Goal: Ask a question

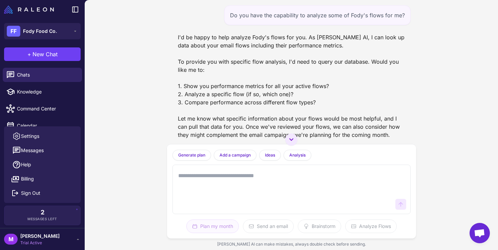
drag, startPoint x: 0, startPoint y: 0, endPoint x: 253, endPoint y: 182, distance: 311.5
click at [253, 182] on textarea at bounding box center [285, 189] width 216 height 41
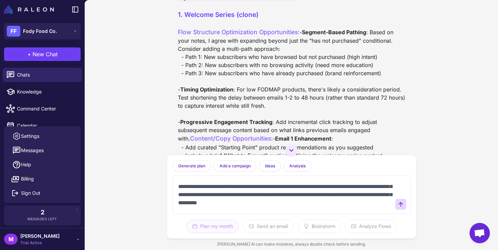
scroll to position [37, 0]
paste textarea "**********"
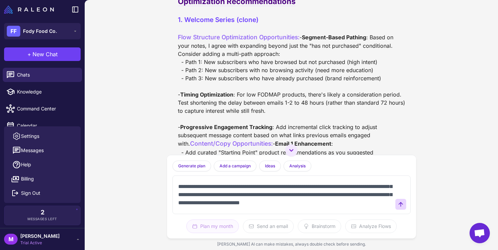
scroll to position [711, 0]
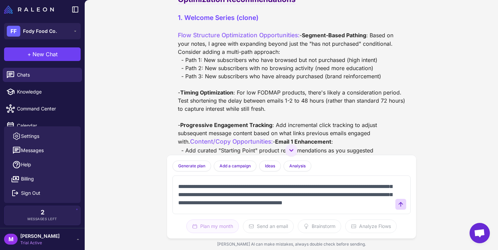
click at [311, 206] on textarea "**********" at bounding box center [285, 195] width 216 height 30
click at [384, 209] on textarea "**********" at bounding box center [285, 195] width 216 height 30
click at [281, 198] on textarea "**********" at bounding box center [285, 195] width 216 height 30
click at [358, 207] on textarea "**********" at bounding box center [285, 195] width 216 height 30
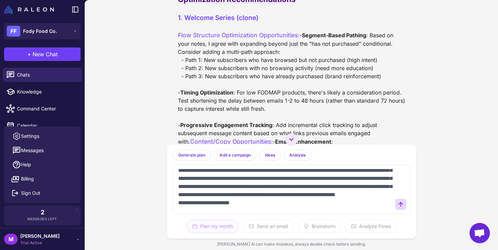
scroll to position [70, 0]
drag, startPoint x: 246, startPoint y: 204, endPoint x: 183, endPoint y: 204, distance: 63.0
click at [183, 204] on textarea "**********" at bounding box center [285, 189] width 216 height 41
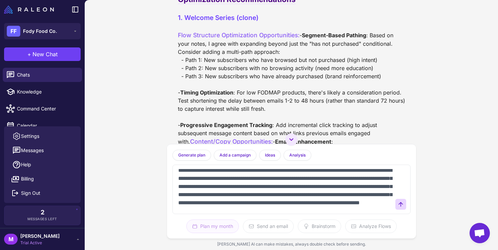
click at [279, 204] on textarea at bounding box center [285, 189] width 216 height 41
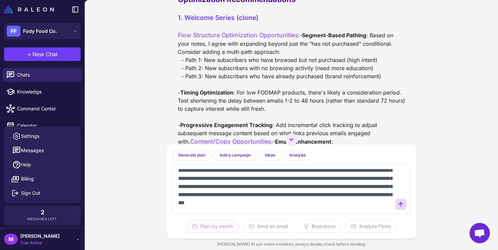
scroll to position [144, 0]
click at [225, 202] on textarea at bounding box center [285, 189] width 216 height 41
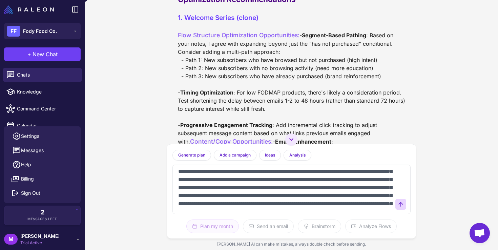
scroll to position [96, 0]
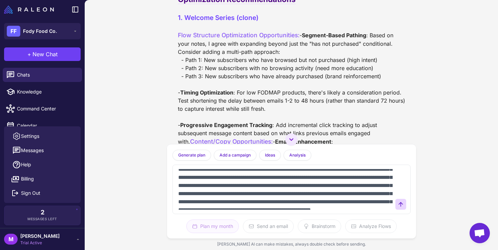
click at [349, 188] on textarea at bounding box center [285, 189] width 216 height 41
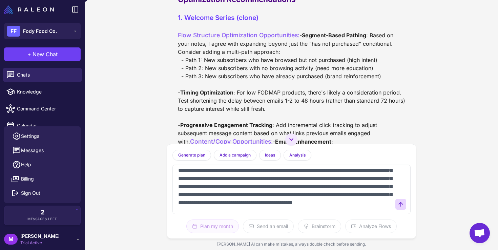
scroll to position [152, 0]
click at [382, 203] on textarea at bounding box center [285, 189] width 216 height 41
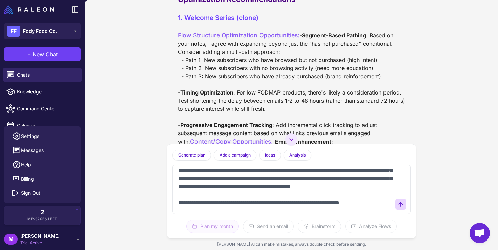
click at [234, 206] on textarea at bounding box center [285, 189] width 216 height 41
click at [320, 201] on textarea at bounding box center [285, 189] width 216 height 41
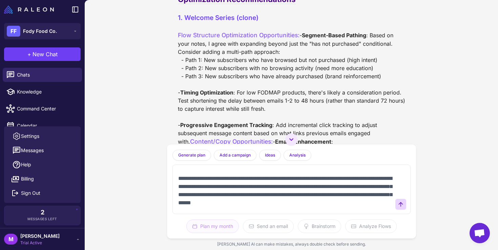
scroll to position [197, 0]
click at [219, 208] on textarea at bounding box center [285, 189] width 216 height 41
click at [305, 207] on textarea at bounding box center [285, 189] width 216 height 41
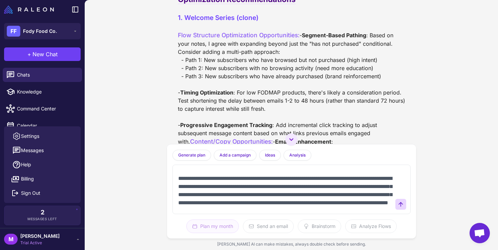
click at [194, 199] on textarea at bounding box center [285, 189] width 216 height 41
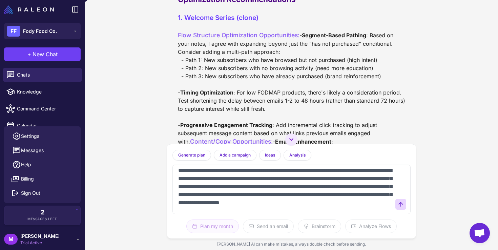
click at [291, 207] on textarea at bounding box center [285, 189] width 216 height 41
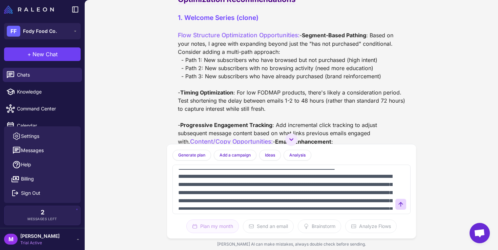
scroll to position [0, 0]
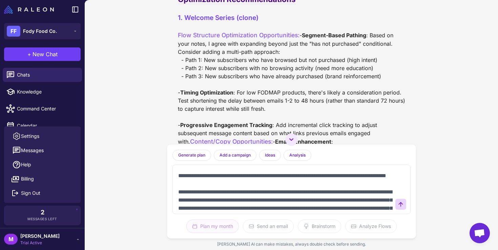
click at [249, 182] on textarea at bounding box center [285, 189] width 216 height 41
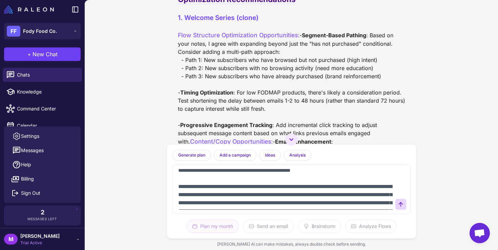
scroll to position [164, 0]
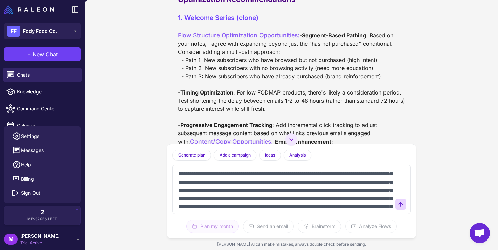
click at [383, 192] on textarea at bounding box center [285, 189] width 216 height 41
click at [225, 207] on textarea at bounding box center [285, 189] width 216 height 41
click at [233, 208] on textarea at bounding box center [285, 189] width 216 height 41
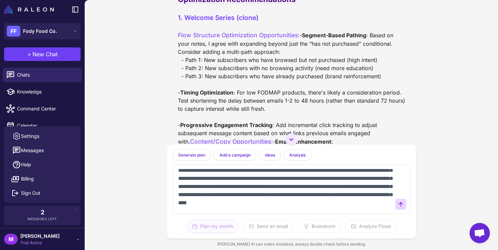
scroll to position [257, 0]
click at [241, 203] on textarea at bounding box center [285, 189] width 216 height 41
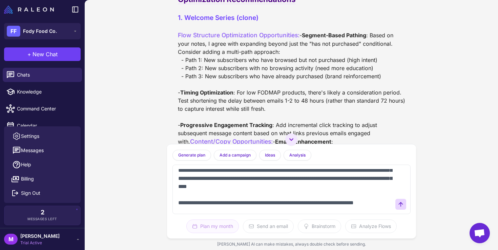
scroll to position [282, 0]
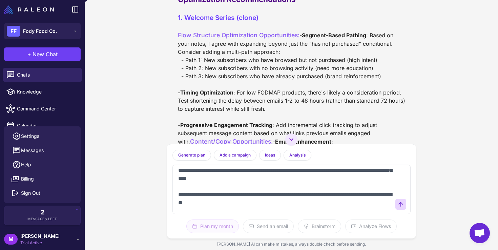
paste textarea "**********"
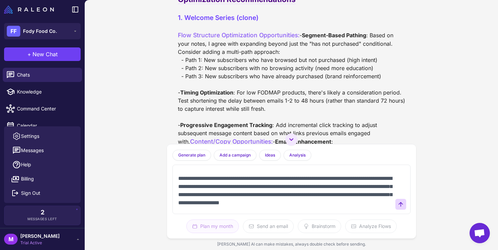
scroll to position [302, 0]
drag, startPoint x: 334, startPoint y: 205, endPoint x: 330, endPoint y: 198, distance: 7.7
click at [330, 198] on textarea at bounding box center [285, 189] width 216 height 41
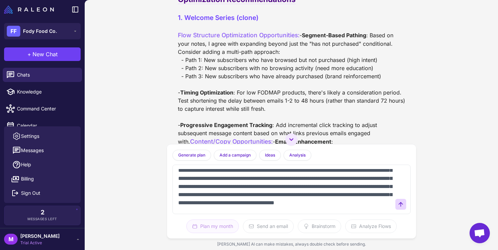
scroll to position [327, 0]
paste textarea "**********"
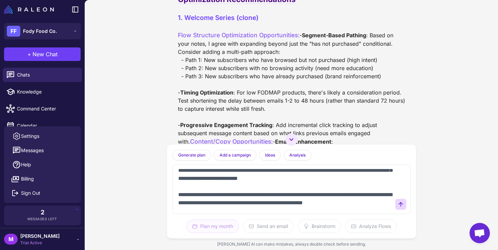
scroll to position [408, 0]
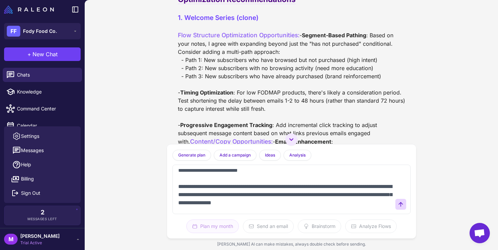
click at [218, 208] on textarea at bounding box center [285, 189] width 216 height 41
click at [388, 208] on textarea at bounding box center [285, 189] width 216 height 41
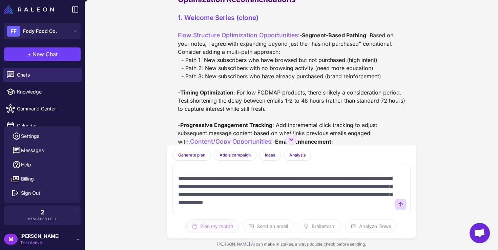
scroll to position [424, 0]
click at [321, 206] on textarea at bounding box center [285, 189] width 216 height 41
click at [387, 207] on textarea at bounding box center [285, 189] width 216 height 41
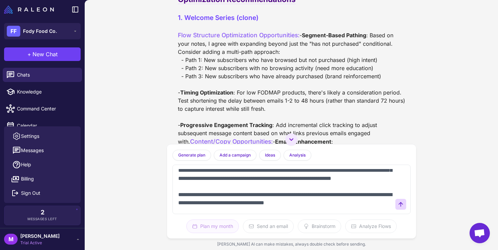
scroll to position [506, 0]
type textarea "**********"
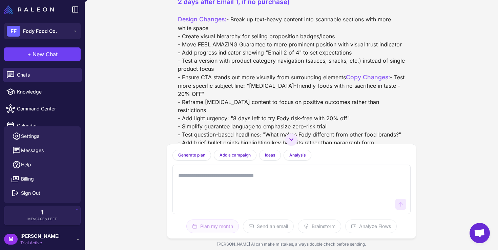
scroll to position [2397, 0]
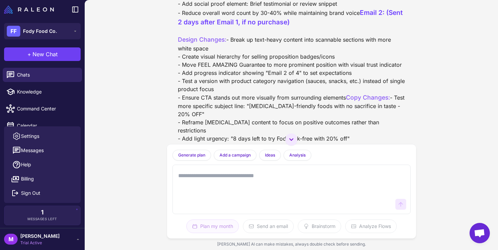
drag, startPoint x: 383, startPoint y: 114, endPoint x: 173, endPoint y: 67, distance: 214.8
copy div "- Reduce vertical space of header area to bring CTA above the fold - Replace ge…"
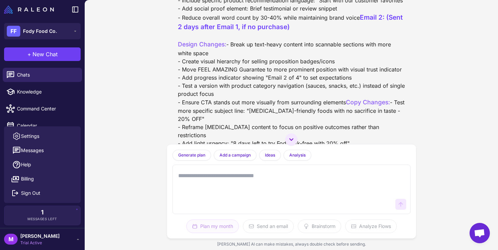
scroll to position [2385, 0]
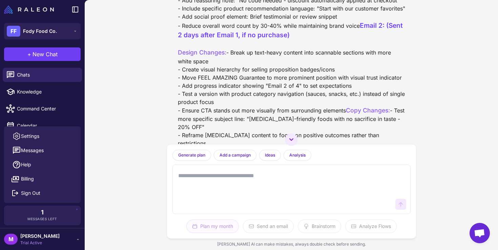
drag, startPoint x: 380, startPoint y: 126, endPoint x: 176, endPoint y: 80, distance: 209.8
copy div "- Reduce vertical space of header area to bring CTA above the fold - Replace ge…"
drag, startPoint x: 304, startPoint y: 52, endPoint x: 206, endPoint y: 50, distance: 98.2
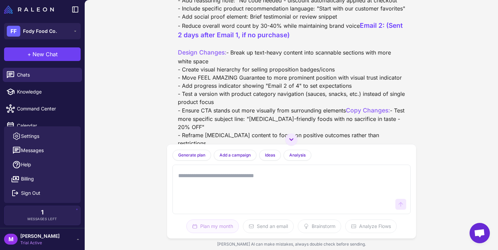
drag, startPoint x: 203, startPoint y: 50, endPoint x: 303, endPoint y: 55, distance: 100.3
copy span "20% OFF life-changing foods ✨"
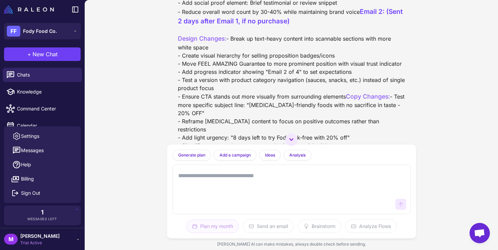
scroll to position [2399, 0]
drag, startPoint x: 381, startPoint y: 114, endPoint x: 176, endPoint y: 65, distance: 210.7
click at [176, 65] on div "Thank you for providing this detailed context about the Welcome Series flow. Wi…" at bounding box center [291, 255] width 238 height 860
copy div "- Reduce vertical space of header area to bring CTA above the fold - Replace ge…"
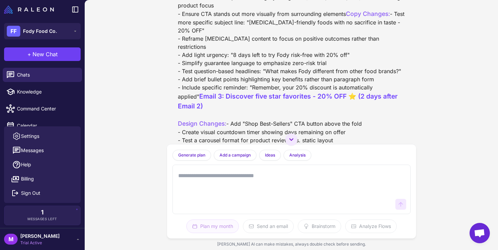
scroll to position [2486, 0]
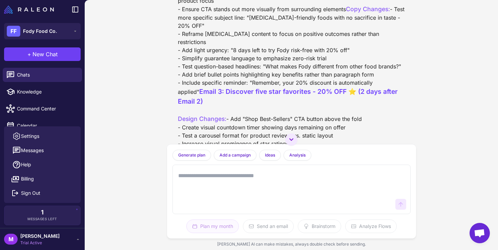
drag, startPoint x: 365, startPoint y: 118, endPoint x: 176, endPoint y: 52, distance: 199.6
click at [176, 52] on div "Thank you for providing this detailed context about the Welcome Series flow. Wi…" at bounding box center [291, 169] width 238 height 860
copy div "- Condense welcome message to focus on three key points: * Brief brand introduc…"
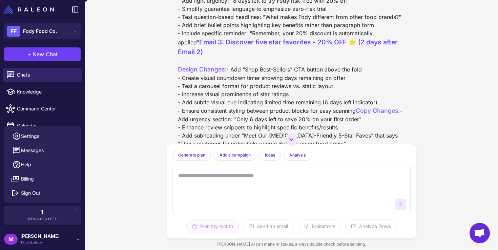
scroll to position [2540, 0]
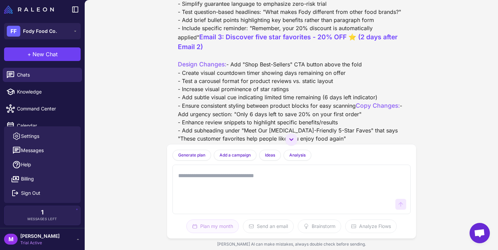
drag, startPoint x: 335, startPoint y: 79, endPoint x: 178, endPoint y: 79, distance: 156.8
click at [178, 79] on div "Thank you for providing this detailed context about the Welcome Series flow. Wi…" at bounding box center [291, 114] width 227 height 855
copy span "Email 2: (Sent 2 days after Email 1, if no purchase)"
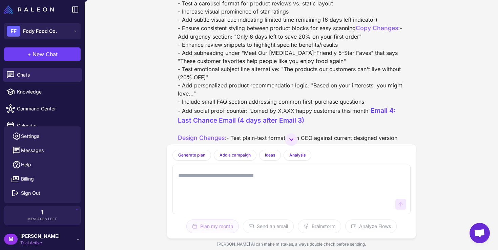
scroll to position [2611, 0]
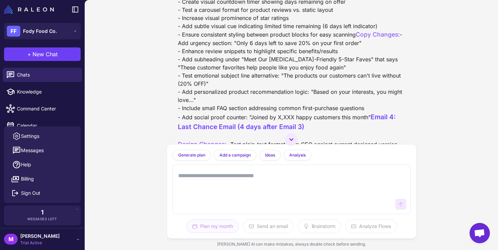
drag, startPoint x: 354, startPoint y: 84, endPoint x: 168, endPoint y: 35, distance: 192.3
click at [168, 35] on div "Do you have the capability to analyze some of Fody's flows for me? I'd be happy…" at bounding box center [291, 72] width 249 height 144
copy div "- Break up text-heavy content into scannable sections with more white space - C…"
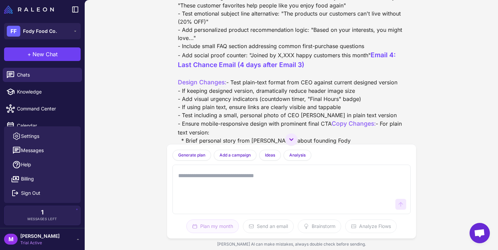
scroll to position [2676, 0]
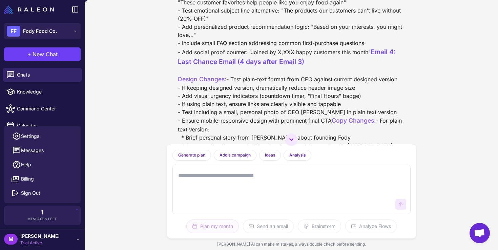
drag, startPoint x: 396, startPoint y: 97, endPoint x: 180, endPoint y: 43, distance: 221.8
drag, startPoint x: 399, startPoint y: 99, endPoint x: 178, endPoint y: 45, distance: 227.1
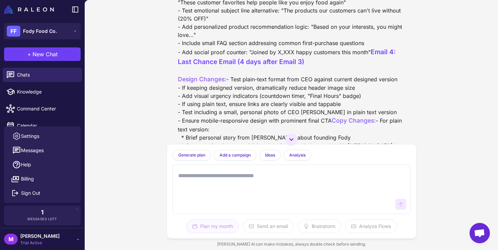
copy div "- Test more specific subject line: "[MEDICAL_DATA]-friendly foods with no sacri…"
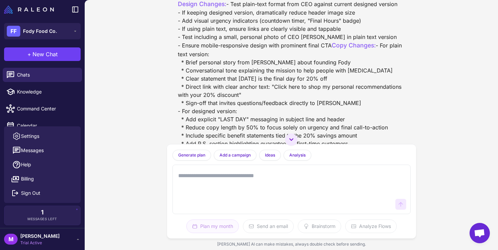
scroll to position [2753, 0]
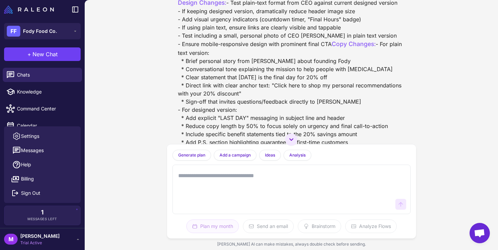
drag, startPoint x: 409, startPoint y: 39, endPoint x: 176, endPoint y: 41, distance: 233.0
copy span "Email 3: Discover five star favorites - 20% OFF ⭐ (2 days after Email 2)"
drag, startPoint x: 359, startPoint y: 107, endPoint x: 175, endPoint y: 69, distance: 187.8
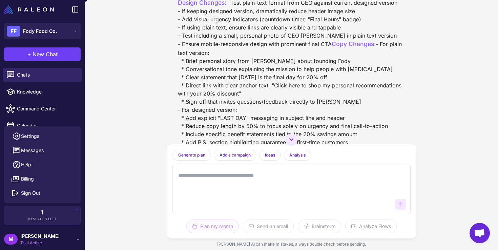
copy div "- Add "Shop Best-Sellers" CTA button above the fold - Create visual countdown t…"
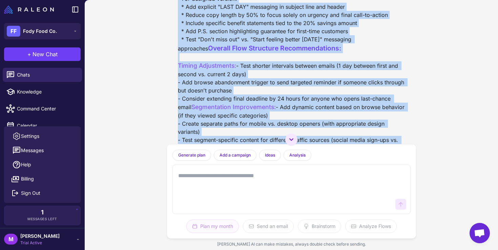
scroll to position [2898, 0]
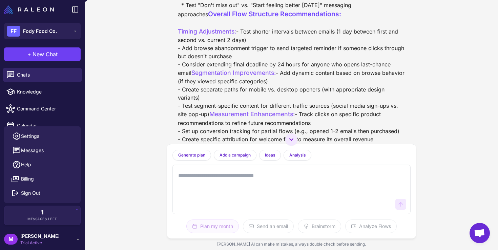
drag, startPoint x: 178, startPoint y: 69, endPoint x: 370, endPoint y: 62, distance: 192.2
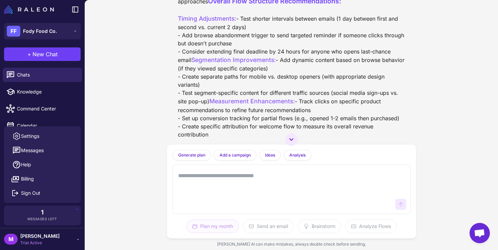
scroll to position [2924, 0]
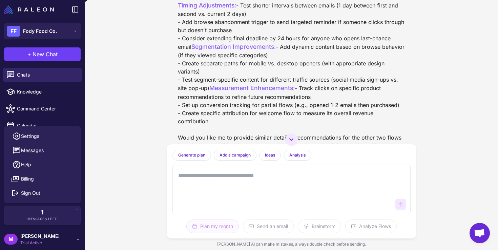
drag, startPoint x: 314, startPoint y: 51, endPoint x: 166, endPoint y: 50, distance: 148.0
click at [166, 50] on div "Do you have the capability to analyze some of Fody's flows for me? I'd be happy…" at bounding box center [291, 125] width 413 height 250
drag, startPoint x: 339, startPoint y: 120, endPoint x: 176, endPoint y: 76, distance: 168.9
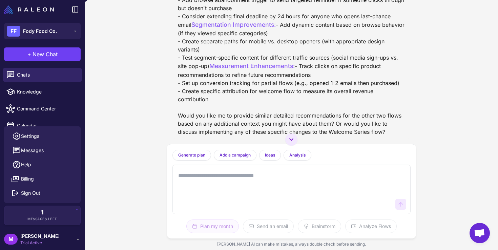
scroll to position [3039, 0]
drag, startPoint x: 386, startPoint y: 126, endPoint x: 176, endPoint y: 30, distance: 230.8
drag, startPoint x: 382, startPoint y: 127, endPoint x: 177, endPoint y: 28, distance: 227.8
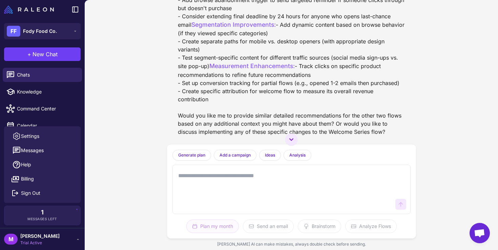
click at [37, 53] on span "New Chat" at bounding box center [45, 54] width 25 height 8
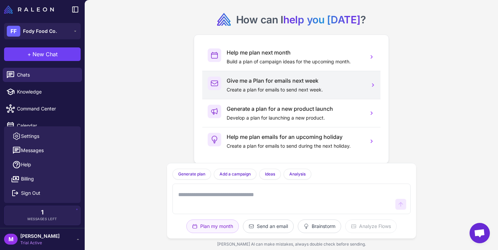
scroll to position [9, 0]
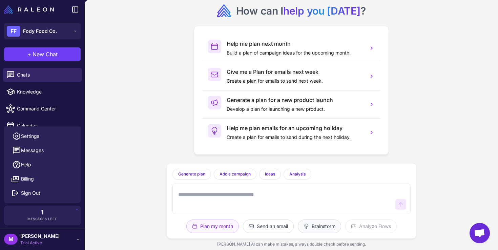
click at [345, 230] on button "Brainstorm" at bounding box center [370, 226] width 51 height 14
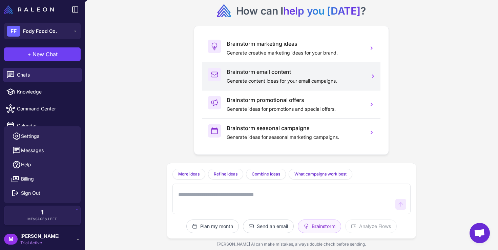
click at [258, 80] on p "Generate content ideas for your email campaigns." at bounding box center [295, 80] width 136 height 7
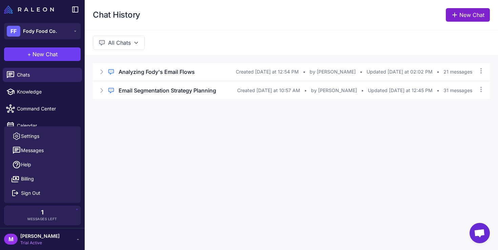
click at [465, 12] on link "New Chat" at bounding box center [468, 15] width 44 height 14
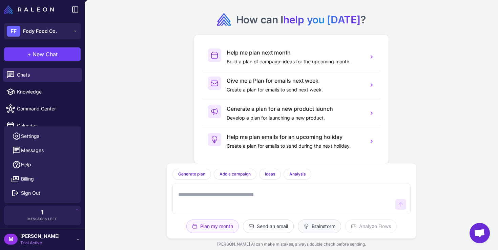
click at [345, 228] on button "Brainstorm" at bounding box center [370, 226] width 51 height 14
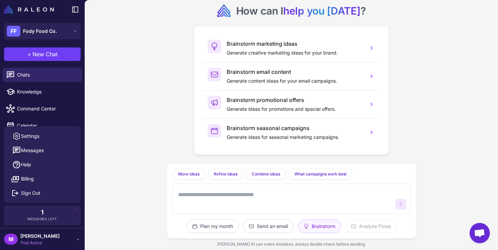
click at [272, 192] on textarea at bounding box center [285, 199] width 216 height 22
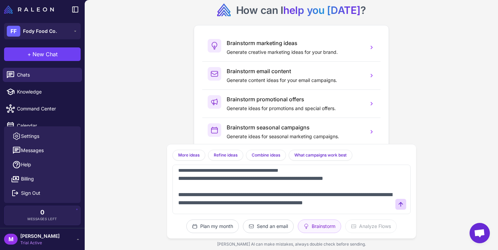
scroll to position [99, 0]
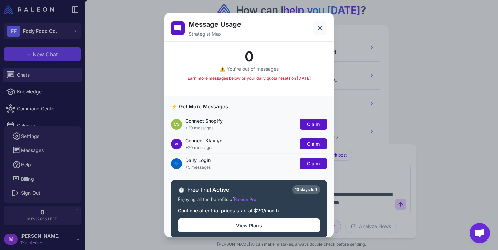
type textarea "**********"
click at [320, 25] on icon at bounding box center [320, 28] width 8 height 8
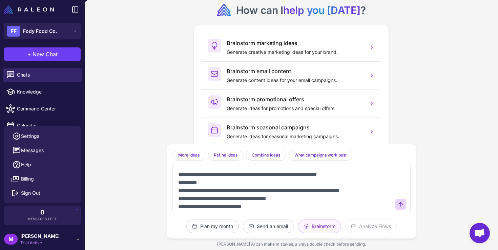
scroll to position [0, 0]
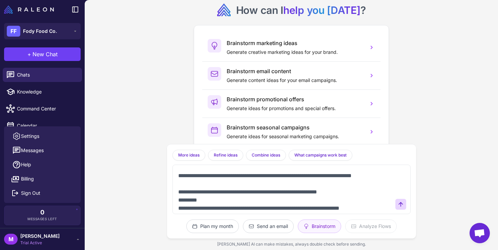
drag, startPoint x: 241, startPoint y: 204, endPoint x: 173, endPoint y: 166, distance: 77.9
click at [173, 166] on div "**********" at bounding box center [291, 189] width 238 height 49
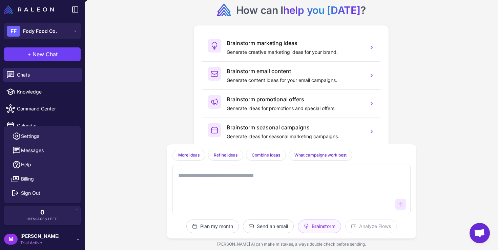
click at [136, 128] on div "How can I help you [DATE] ? Brainstorm marketing ideas Generate creative market…" at bounding box center [291, 125] width 413 height 250
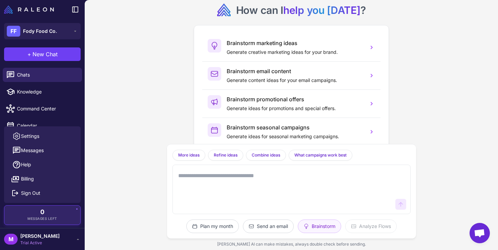
click at [58, 214] on div "0 Messages Left" at bounding box center [42, 215] width 66 height 12
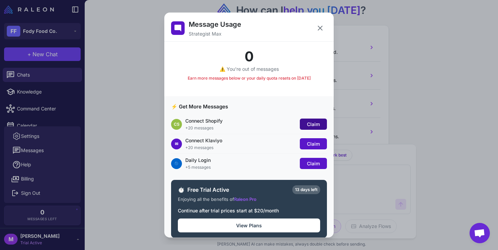
click at [318, 124] on span "Claim" at bounding box center [313, 124] width 13 height 6
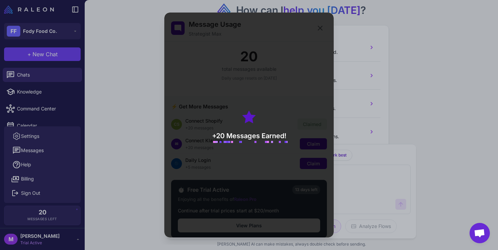
click at [399, 108] on div "Message Usage Strategist Max 20 total messages available Daily usage resets on …" at bounding box center [249, 124] width 498 height 239
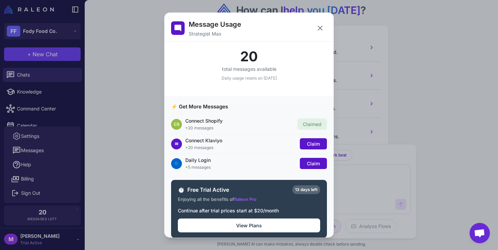
click at [381, 189] on div "Message Usage Strategist Max 20 total messages available Daily usage resets on …" at bounding box center [249, 124] width 498 height 239
click at [320, 25] on icon at bounding box center [320, 28] width 8 height 8
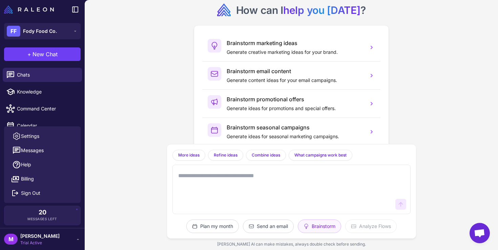
click at [219, 173] on textarea at bounding box center [285, 189] width 216 height 41
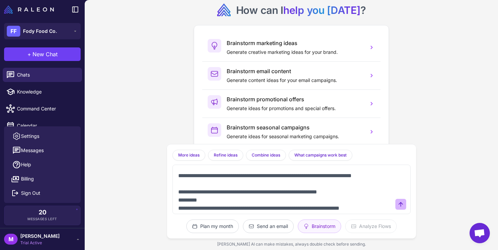
type textarea "**********"
click at [402, 204] on icon at bounding box center [400, 204] width 7 height 7
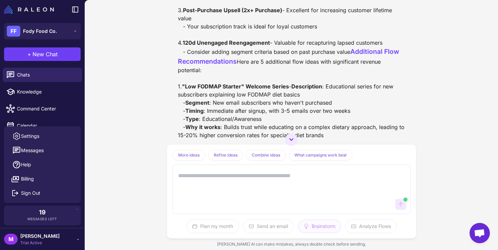
scroll to position [220, 0]
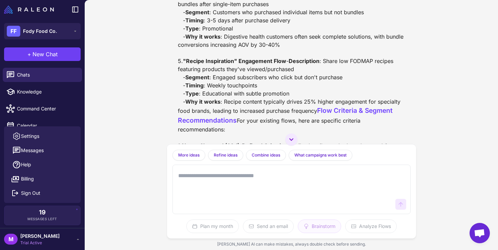
scroll to position [530, 0]
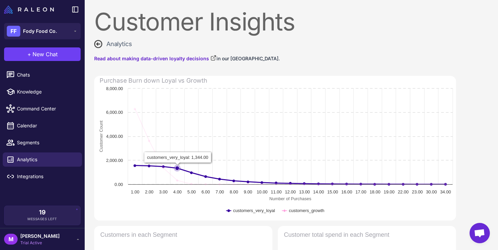
select select "**********"
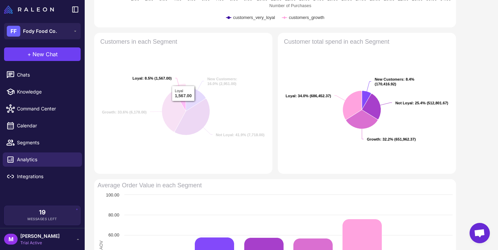
scroll to position [194, 0]
